Goal: Check status: Check status

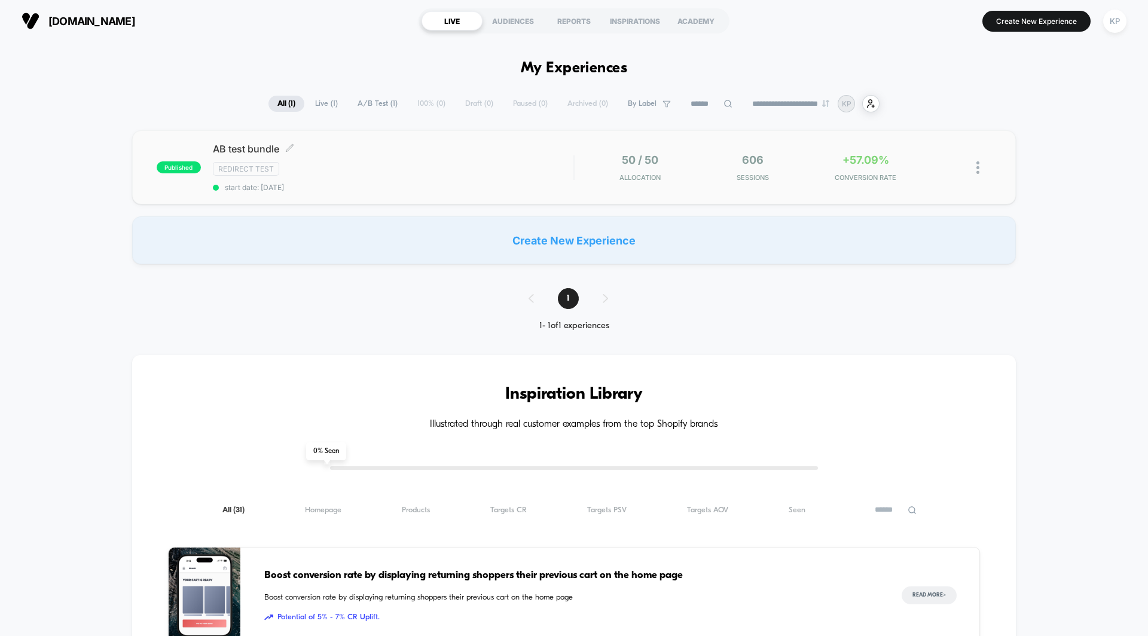
click at [259, 146] on span "AB test bundle Click to edit experience details" at bounding box center [393, 149] width 361 height 12
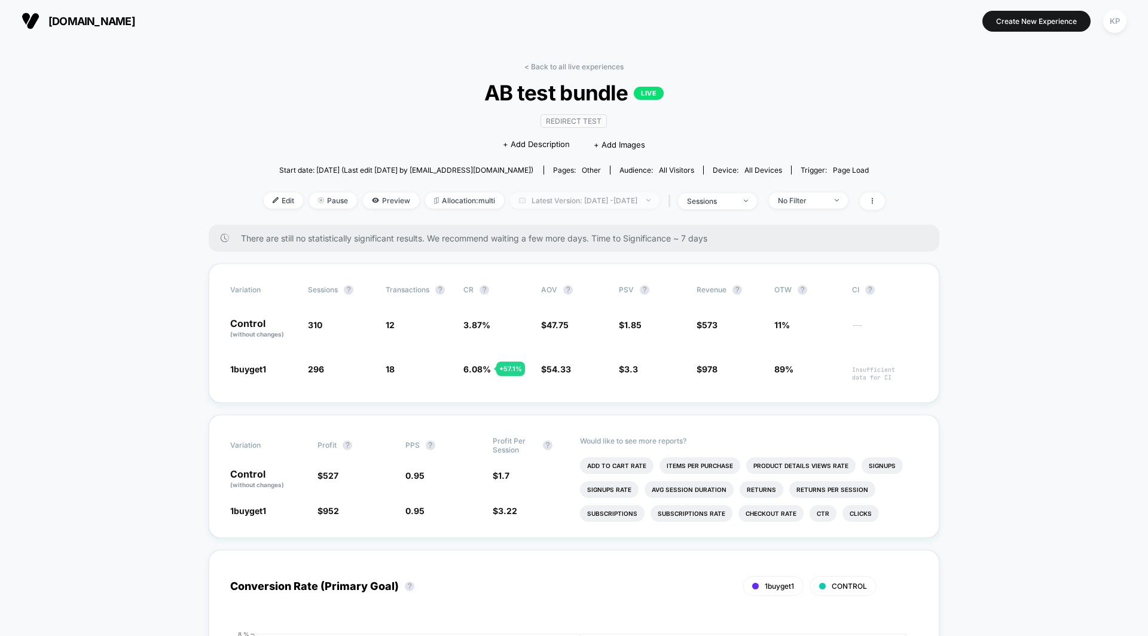
click at [593, 198] on span "Latest Version: [DATE] - [DATE]" at bounding box center [584, 201] width 149 height 16
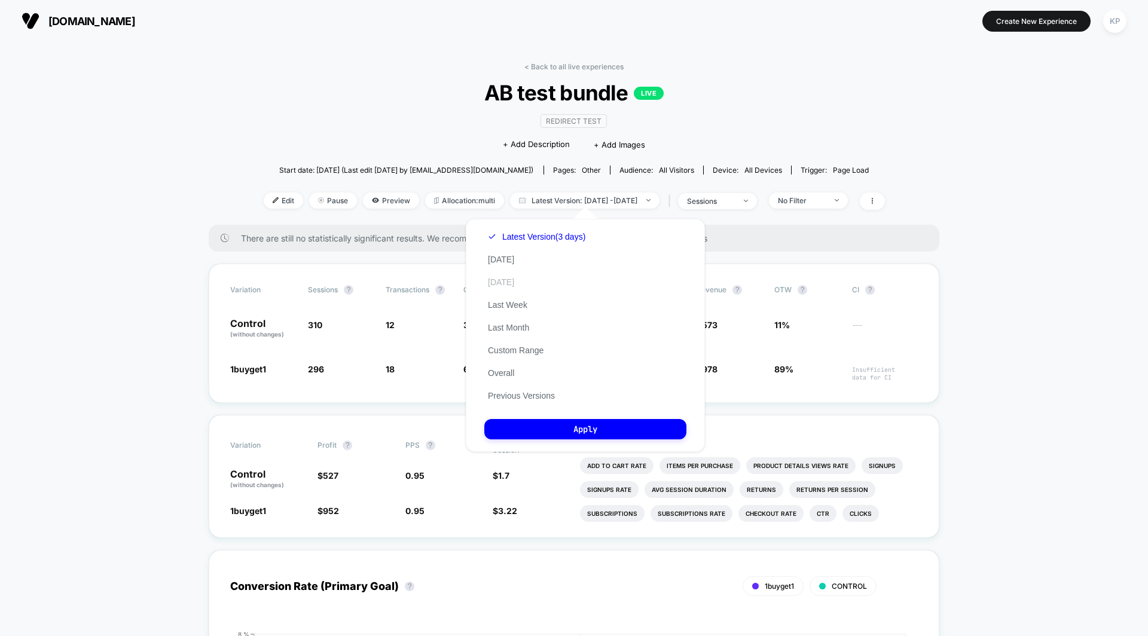
click at [506, 283] on button "[DATE]" at bounding box center [500, 282] width 33 height 11
click at [590, 429] on button "Apply" at bounding box center [585, 429] width 202 height 20
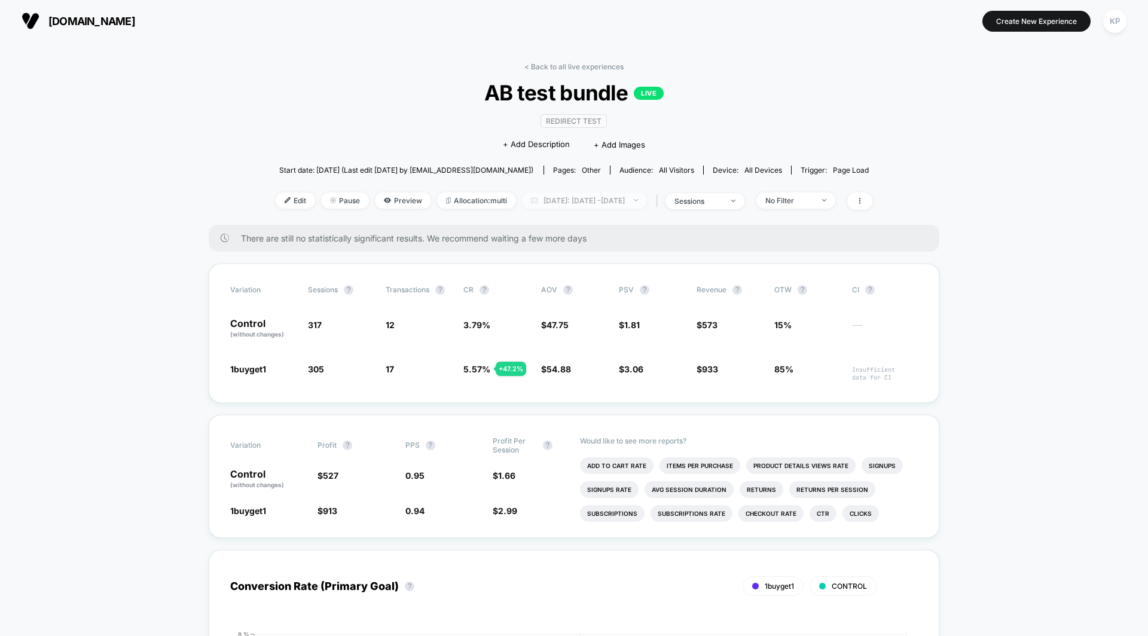
click at [561, 200] on span "[DATE]: [DATE] - [DATE]" at bounding box center [584, 201] width 125 height 16
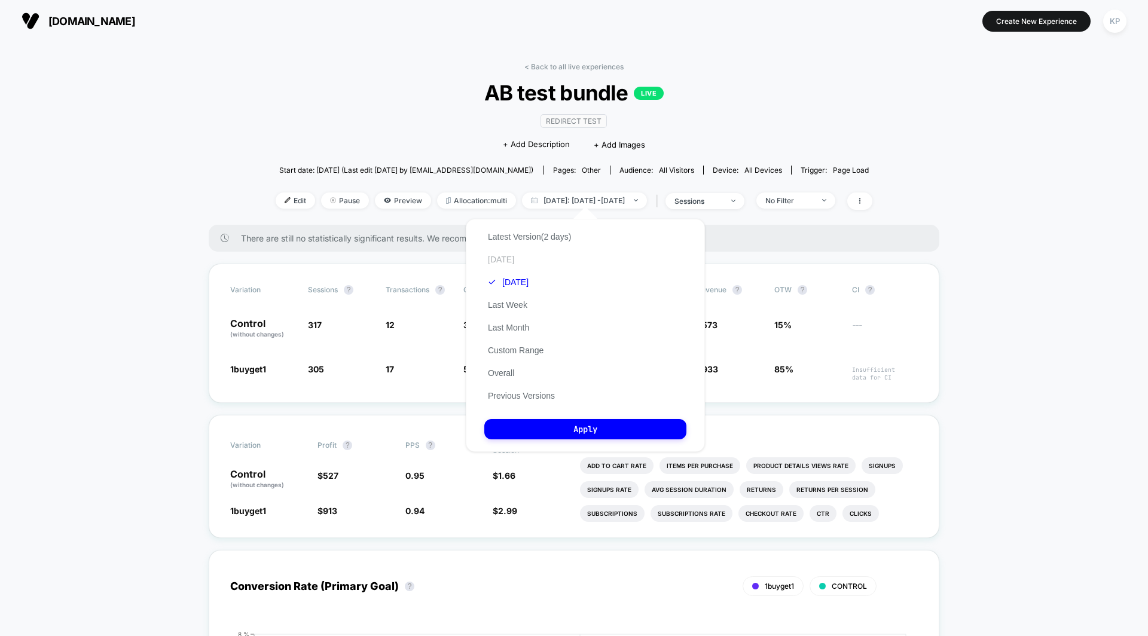
click at [513, 257] on button "[DATE]" at bounding box center [500, 259] width 33 height 11
click at [535, 432] on button "Apply" at bounding box center [585, 429] width 202 height 20
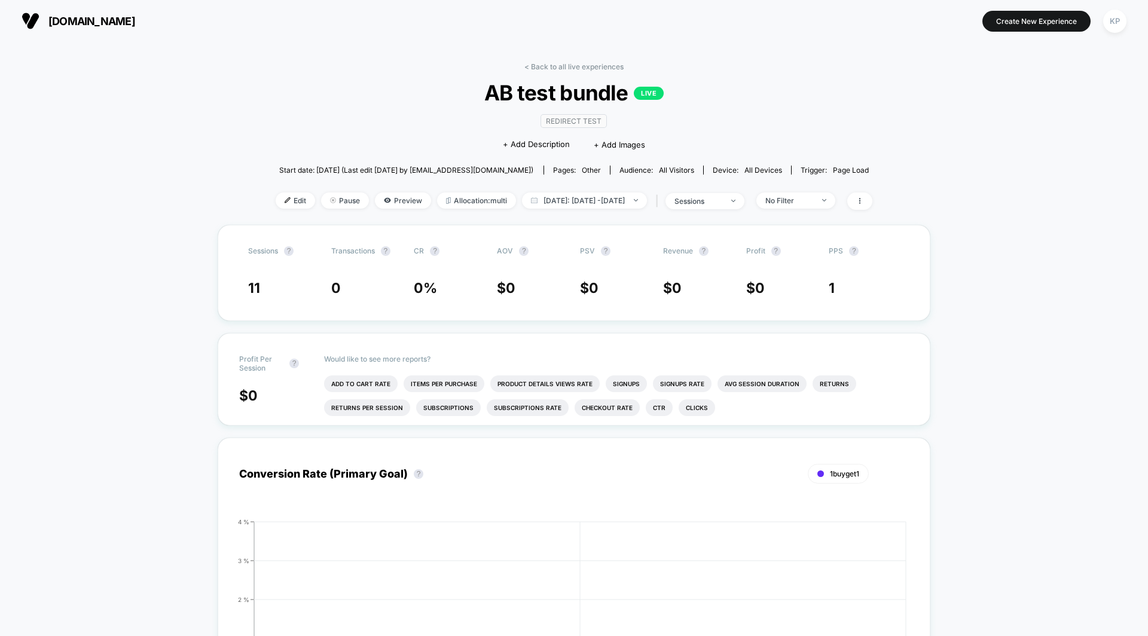
click at [562, 207] on div "Edit Pause Preview Allocation: multi [DATE]: [DATE] - [DATE] | sessions No Filt…" at bounding box center [574, 201] width 597 height 17
click at [566, 202] on span "[DATE]: [DATE] - [DATE]" at bounding box center [584, 201] width 125 height 16
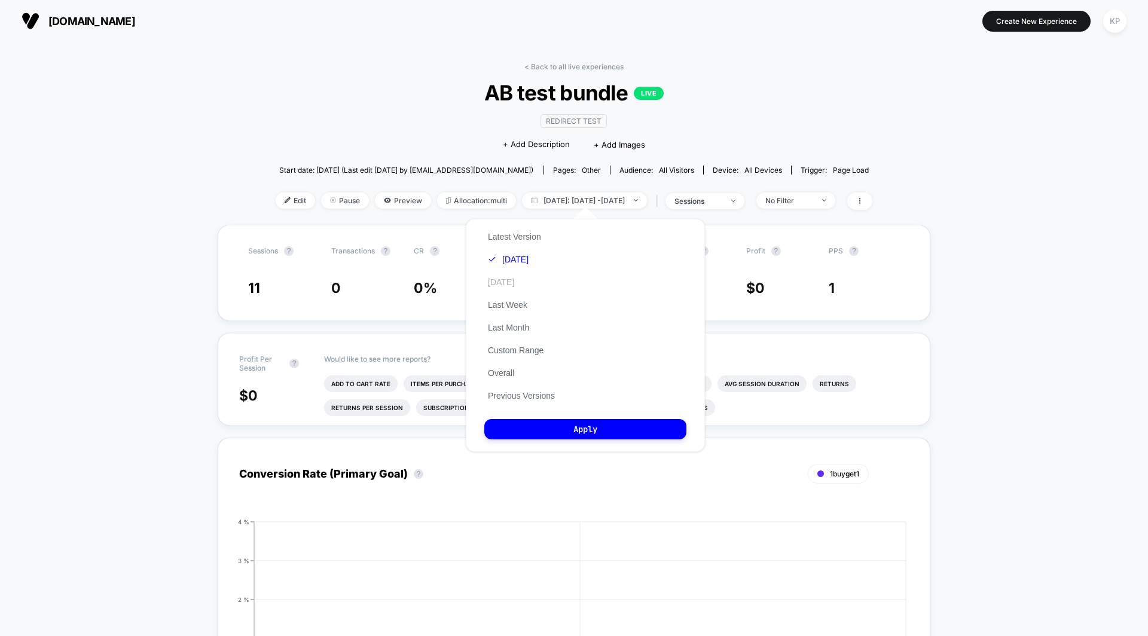
click at [517, 279] on button "[DATE]" at bounding box center [500, 282] width 33 height 11
click at [557, 429] on button "Apply" at bounding box center [585, 429] width 202 height 20
